Goal: Find contact information: Find contact information

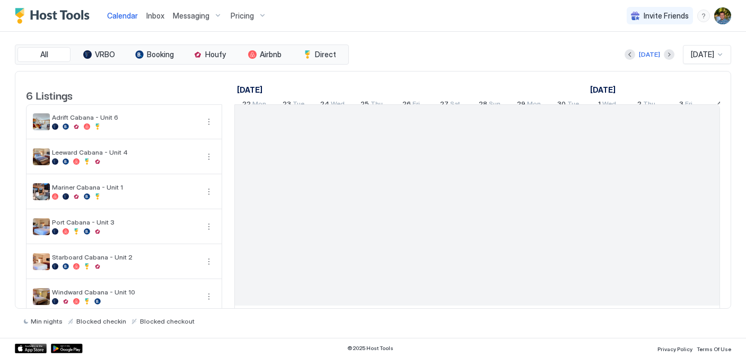
scroll to position [0, 589]
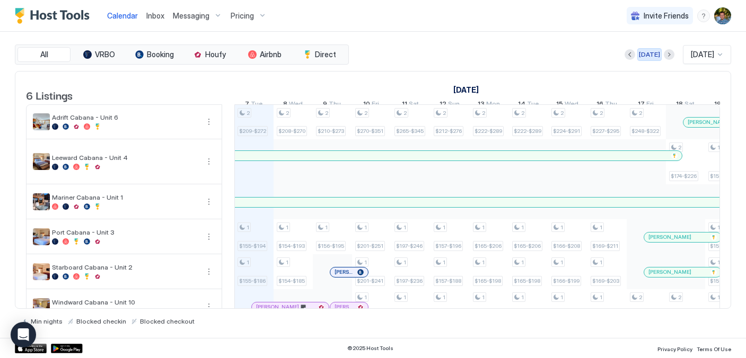
click at [642, 54] on div "[DATE]" at bounding box center [649, 55] width 21 height 10
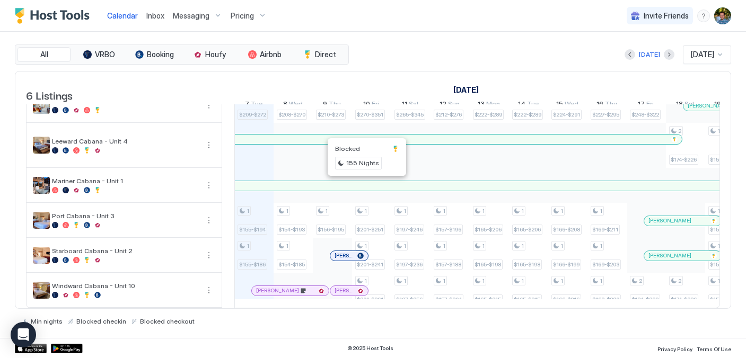
click at [265, 290] on div "[PERSON_NAME]" at bounding box center [290, 290] width 68 height 7
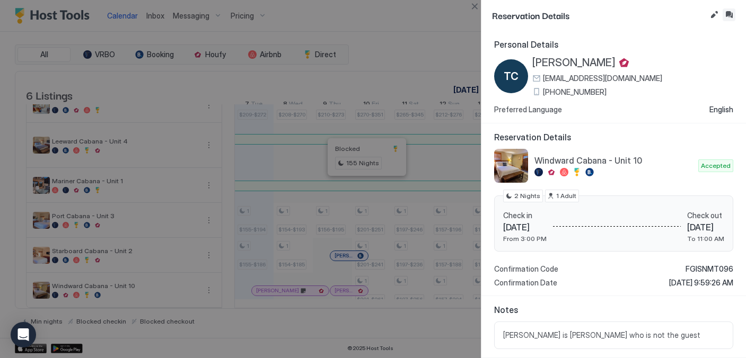
click at [732, 15] on button "Inbox" at bounding box center [728, 14] width 13 height 13
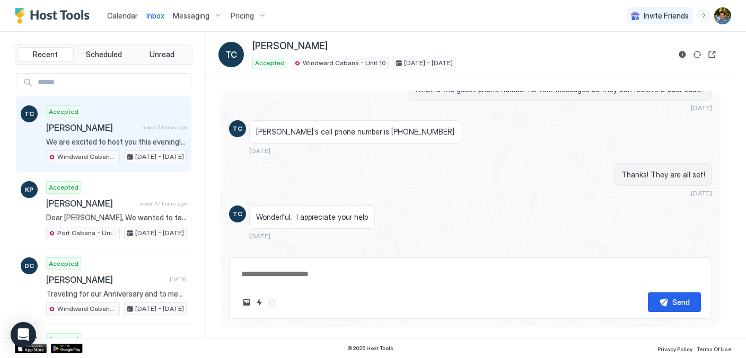
scroll to position [466, 0]
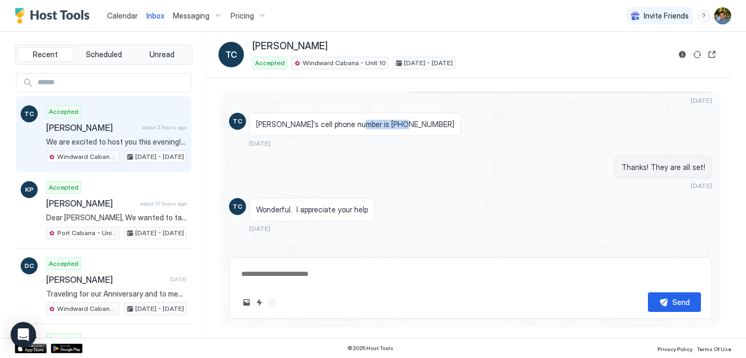
drag, startPoint x: 404, startPoint y: 125, endPoint x: 356, endPoint y: 126, distance: 48.2
click at [356, 126] on div "[PERSON_NAME]'s cell phone number is [PHONE_NUMBER]" at bounding box center [355, 124] width 212 height 23
copy span "[PHONE_NUMBER]"
click at [454, 223] on div "Wonderful. I appreciate your help [DATE]" at bounding box center [418, 215] width 338 height 34
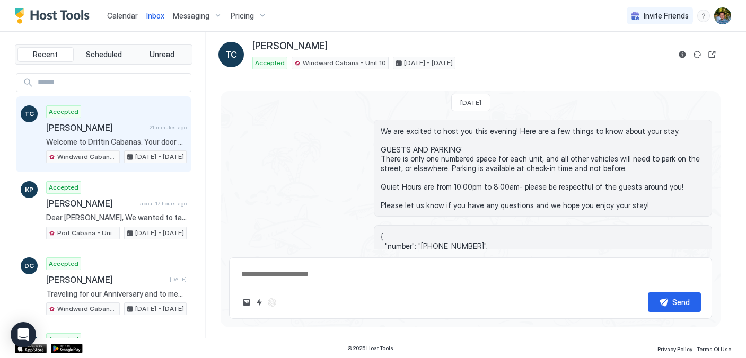
type textarea "*"
